Goal: Information Seeking & Learning: Learn about a topic

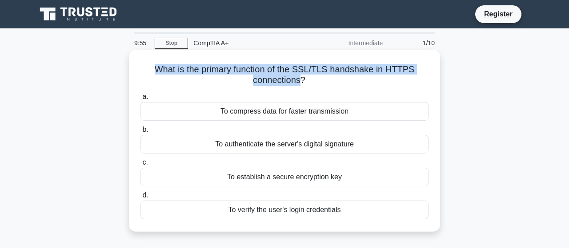
drag, startPoint x: 160, startPoint y: 69, endPoint x: 301, endPoint y: 79, distance: 140.8
click at [301, 79] on h5 "What is the primary function of the SSL/TLS handshake in HTTPS connections? .sp…" at bounding box center [285, 75] width 290 height 22
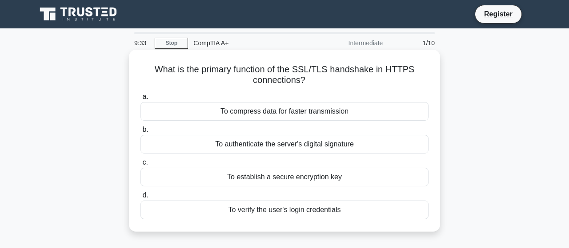
click at [286, 180] on div "To establish a secure encryption key" at bounding box center [284, 177] width 288 height 19
click at [140, 166] on input "c. To establish a secure encryption key" at bounding box center [140, 163] width 0 height 6
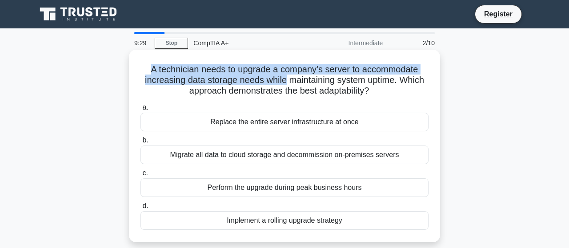
drag, startPoint x: 148, startPoint y: 69, endPoint x: 284, endPoint y: 84, distance: 136.4
click at [284, 84] on h5 "A technician needs to upgrade a company's server to accommodate increasing data…" at bounding box center [285, 80] width 290 height 33
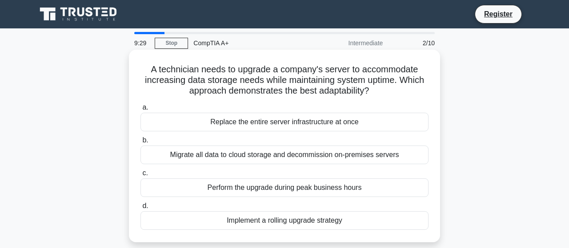
click at [345, 91] on h5 "A technician needs to upgrade a company's server to accommodate increasing data…" at bounding box center [285, 80] width 290 height 33
drag, startPoint x: 158, startPoint y: 85, endPoint x: 340, endPoint y: 92, distance: 182.3
click at [258, 78] on h5 "A technician needs to upgrade a company's server to accommodate increasing data…" at bounding box center [285, 80] width 290 height 33
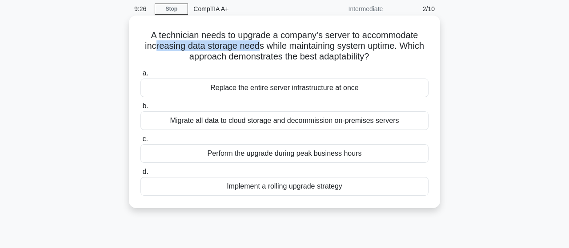
scroll to position [46, 0]
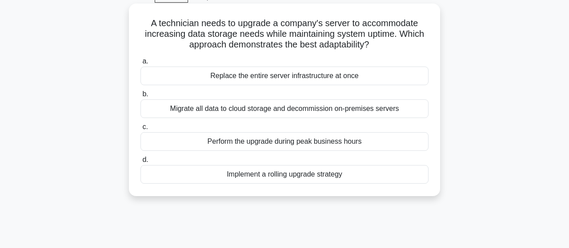
click at [262, 111] on div "Migrate all data to cloud storage and decommission on-premises servers" at bounding box center [284, 109] width 288 height 19
click at [140, 97] on input "b. Migrate all data to cloud storage and decommission on-premises servers" at bounding box center [140, 95] width 0 height 6
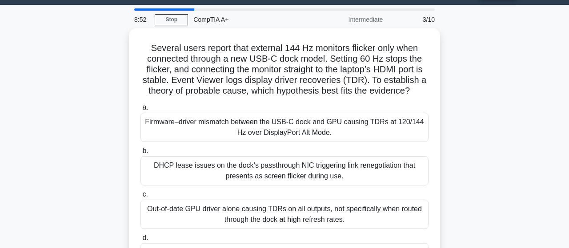
scroll to position [0, 0]
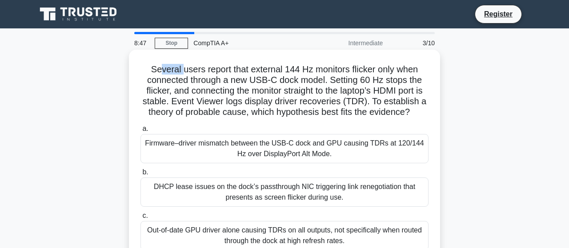
drag, startPoint x: 160, startPoint y: 71, endPoint x: 184, endPoint y: 67, distance: 23.4
click at [184, 67] on h5 "Several users report that external 144 Hz monitors flicker only when connected …" at bounding box center [285, 91] width 290 height 54
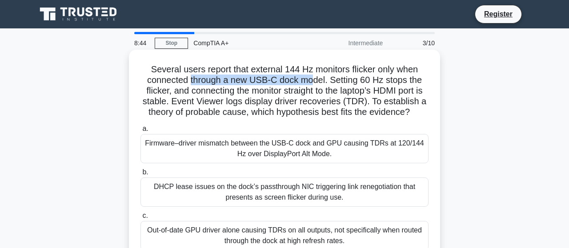
drag, startPoint x: 193, startPoint y: 83, endPoint x: 312, endPoint y: 77, distance: 118.3
click at [312, 77] on h5 "Several users report that external 144 Hz monitors flicker only when connected …" at bounding box center [285, 91] width 290 height 54
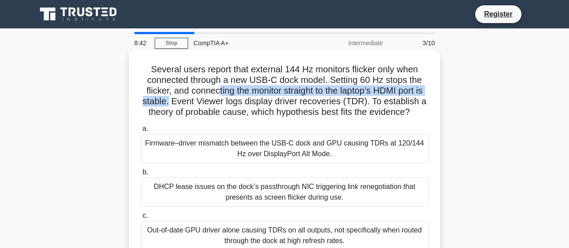
drag, startPoint x: 172, startPoint y: 96, endPoint x: 217, endPoint y: 90, distance: 45.2
click at [217, 90] on h5 "Several users report that external 144 Hz monitors flicker only when connected …" at bounding box center [285, 91] width 290 height 54
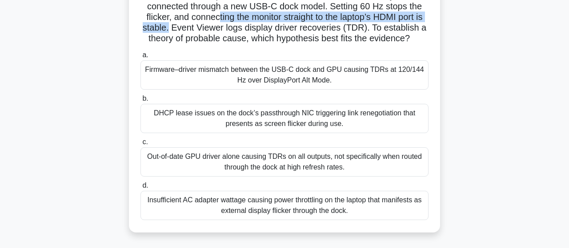
scroll to position [92, 0]
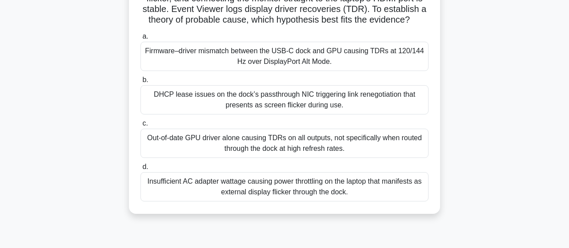
click at [224, 140] on div "Out-of-date GPU driver alone causing TDRs on all outputs, not specifically when…" at bounding box center [284, 143] width 288 height 29
click at [140, 127] on input "c. Out-of-date GPU driver alone causing TDRs on all outputs, not specifically w…" at bounding box center [140, 124] width 0 height 6
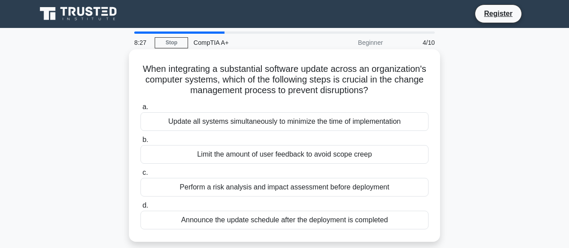
scroll to position [0, 0]
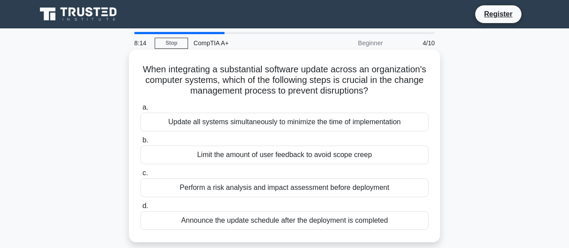
click at [239, 125] on div "Update all systems simultaneously to minimize the time of implementation" at bounding box center [284, 122] width 288 height 19
click at [140, 111] on input "a. Update all systems simultaneously to minimize the time of implementation" at bounding box center [140, 108] width 0 height 6
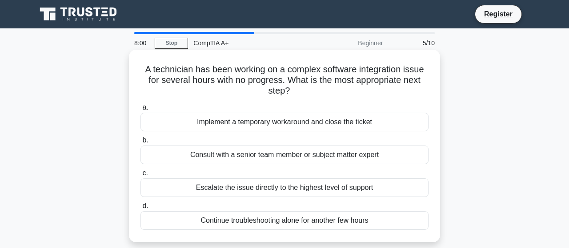
click at [309, 189] on div "Escalate the issue directly to the highest level of support" at bounding box center [284, 188] width 288 height 19
click at [140, 176] on input "c. Escalate the issue directly to the highest level of support" at bounding box center [140, 174] width 0 height 6
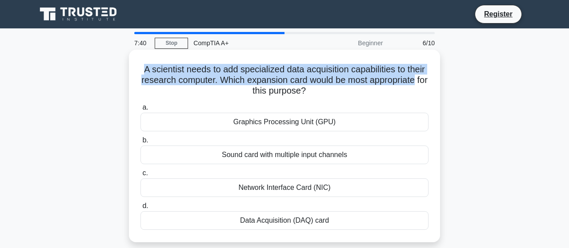
drag, startPoint x: 145, startPoint y: 70, endPoint x: 416, endPoint y: 77, distance: 270.7
click at [416, 77] on h5 "A scientist needs to add specialized data acquisition capabilities to their res…" at bounding box center [285, 80] width 290 height 33
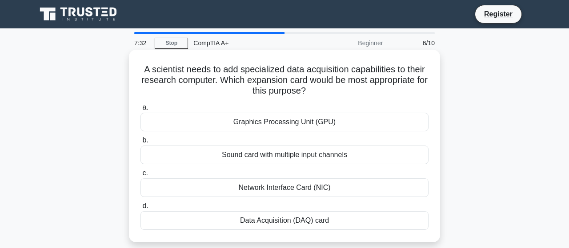
click at [338, 220] on div "Data Acquisition (DAQ) card" at bounding box center [284, 221] width 288 height 19
click at [140, 209] on input "d. Data Acquisition (DAQ) card" at bounding box center [140, 207] width 0 height 6
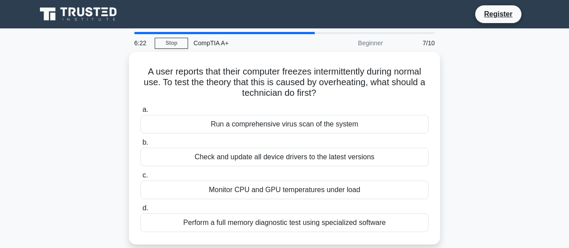
click at [232, 9] on div "Register" at bounding box center [331, 14] width 404 height 19
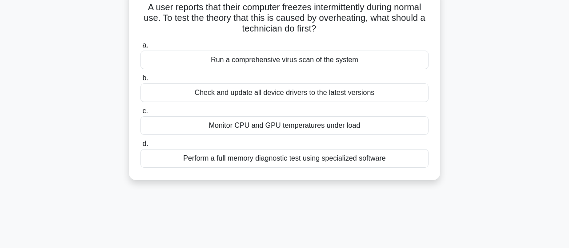
scroll to position [46, 0]
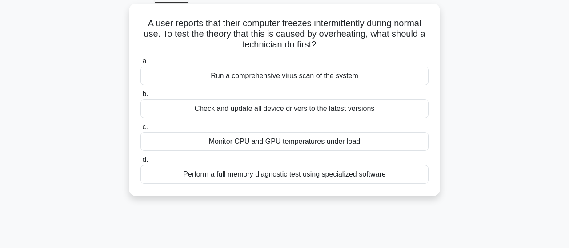
click at [259, 114] on div "Check and update all device drivers to the latest versions" at bounding box center [284, 109] width 288 height 19
click at [140, 97] on input "b. Check and update all device drivers to the latest versions" at bounding box center [140, 95] width 0 height 6
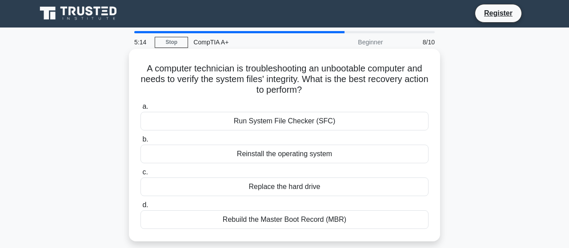
scroll to position [0, 0]
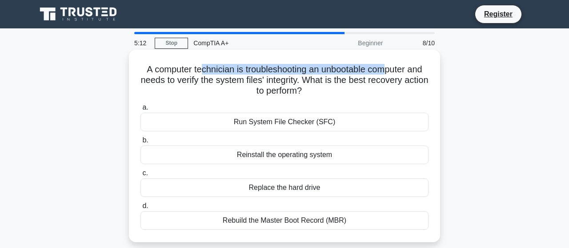
drag, startPoint x: 200, startPoint y: 66, endPoint x: 385, endPoint y: 59, distance: 185.4
click at [385, 59] on div "A computer technician is troubleshooting an unbootable computer and needs to ve…" at bounding box center [284, 146] width 304 height 186
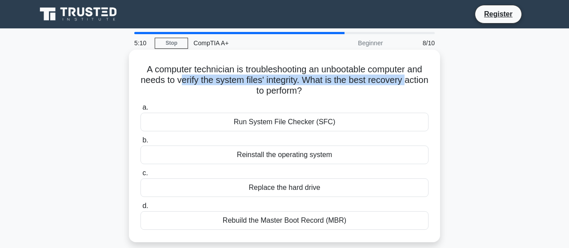
drag, startPoint x: 183, startPoint y: 85, endPoint x: 406, endPoint y: 85, distance: 223.1
click at [405, 85] on h5 "A computer technician is troubleshooting an unbootable computer and needs to ve…" at bounding box center [285, 80] width 290 height 33
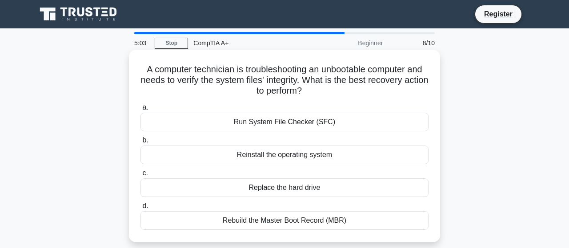
click at [273, 122] on div "Run System File Checker (SFC)" at bounding box center [284, 122] width 288 height 19
click at [140, 111] on input "a. Run System File Checker (SFC)" at bounding box center [140, 108] width 0 height 6
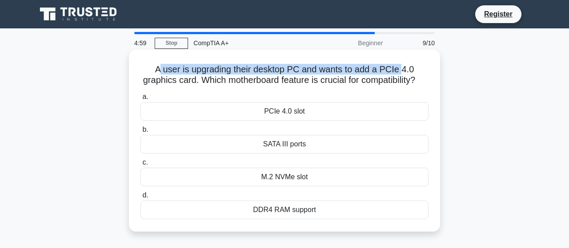
drag, startPoint x: 160, startPoint y: 72, endPoint x: 400, endPoint y: 68, distance: 240.0
click at [400, 67] on h5 "A user is upgrading their desktop PC and wants to add a PCIe 4.0 graphics card.…" at bounding box center [285, 75] width 290 height 22
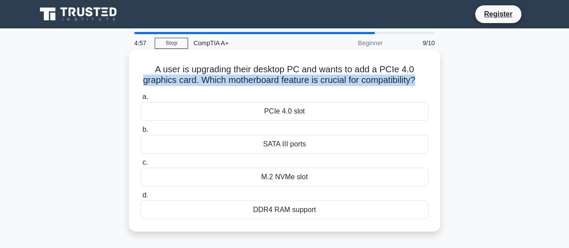
drag, startPoint x: 139, startPoint y: 85, endPoint x: 414, endPoint y: 81, distance: 275.1
click at [414, 81] on div "A user is upgrading their desktop PC and wants to add a PCIe 4.0 graphics card.…" at bounding box center [284, 140] width 304 height 175
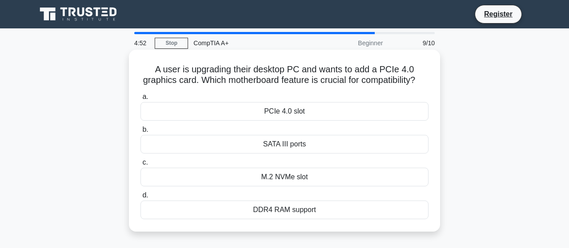
click at [344, 112] on div "PCIe 4.0 slot" at bounding box center [284, 111] width 288 height 19
click at [140, 100] on input "a. PCIe 4.0 slot" at bounding box center [140, 97] width 0 height 6
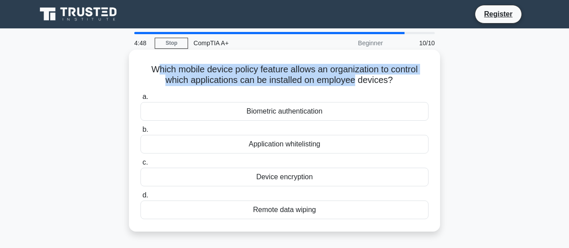
drag, startPoint x: 159, startPoint y: 67, endPoint x: 307, endPoint y: 83, distance: 148.4
click at [309, 83] on h5 "Which mobile device policy feature allows an organization to control which appl…" at bounding box center [285, 75] width 290 height 22
click at [185, 78] on h5 "Which mobile device policy feature allows an organization to control which appl…" at bounding box center [285, 75] width 290 height 22
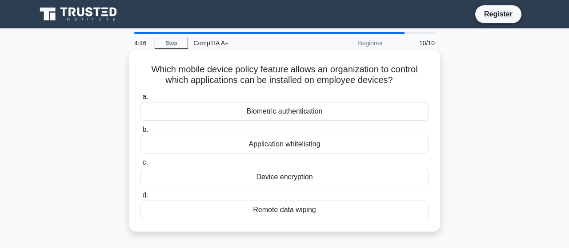
click at [168, 70] on h5 "Which mobile device policy feature allows an organization to control which appl…" at bounding box center [285, 75] width 290 height 22
click at [280, 112] on div "Biometric authentication" at bounding box center [284, 111] width 288 height 19
click at [140, 100] on input "a. Biometric authentication" at bounding box center [140, 97] width 0 height 6
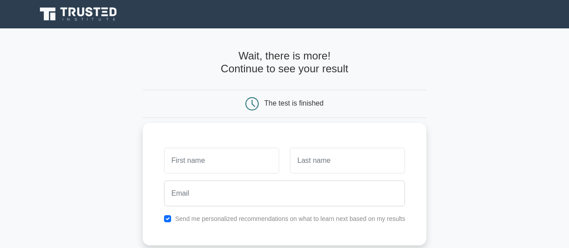
click at [192, 162] on input "text" at bounding box center [221, 161] width 115 height 26
type input "Moe"
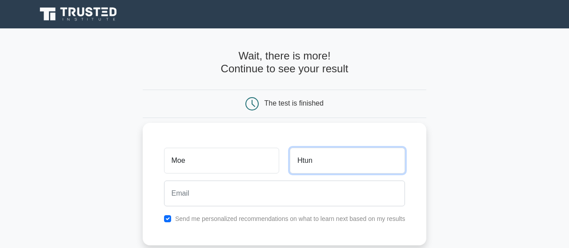
type input "Htun"
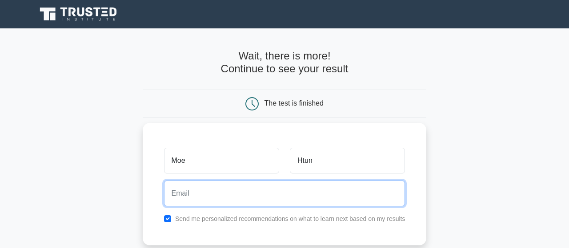
click at [192, 189] on input "email" at bounding box center [284, 194] width 241 height 26
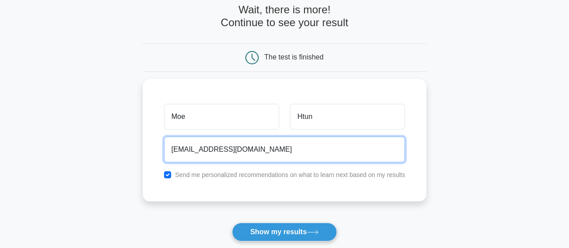
scroll to position [92, 0]
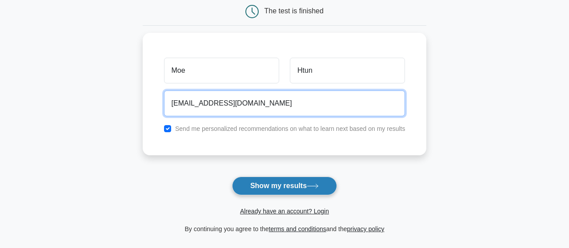
type input "moemoehtun@trustlinkmm.com"
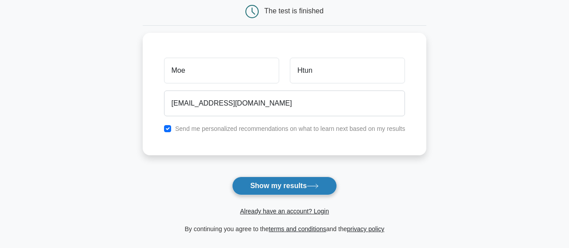
click at [290, 190] on button "Show my results" at bounding box center [284, 186] width 105 height 19
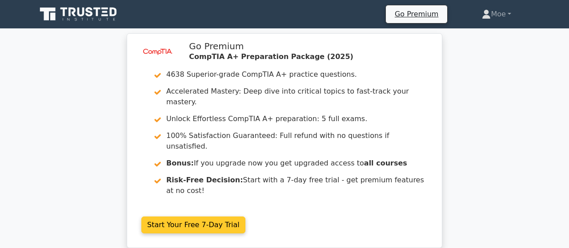
click at [201, 217] on link "Start Your Free 7-Day Trial" at bounding box center [193, 225] width 104 height 17
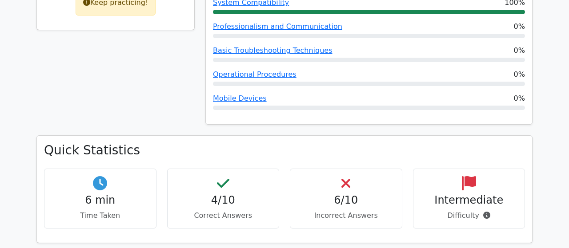
scroll to position [508, 0]
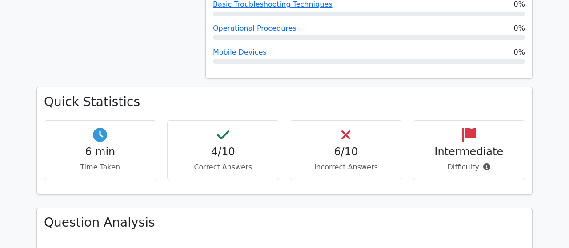
click at [349, 146] on h4 "6/10" at bounding box center [345, 152] width 97 height 13
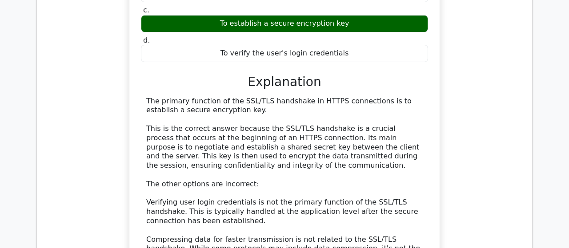
scroll to position [878, 0]
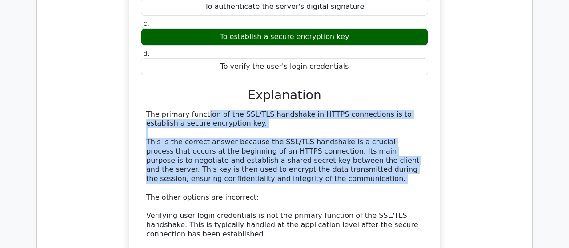
drag, startPoint x: 148, startPoint y: 78, endPoint x: 272, endPoint y: 148, distance: 143.3
click at [270, 151] on div "The primary function of the SSL/TLS handshake in HTTPS connections is to establ…" at bounding box center [284, 212] width 276 height 204
click at [290, 148] on div "The primary function of the SSL/TLS handshake in HTTPS connections is to establ…" at bounding box center [284, 212] width 276 height 204
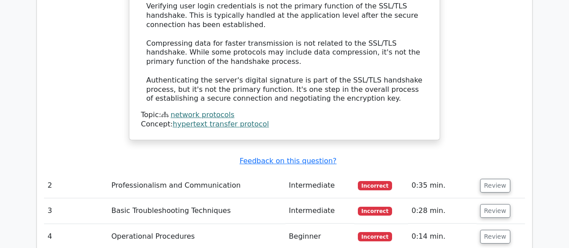
scroll to position [1109, 0]
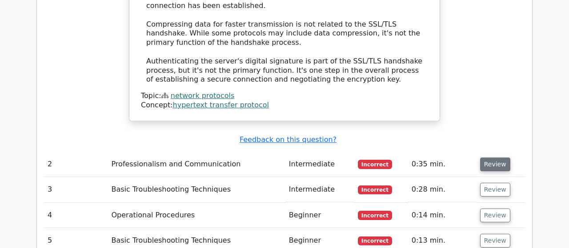
click at [490, 158] on button "Review" at bounding box center [495, 165] width 30 height 14
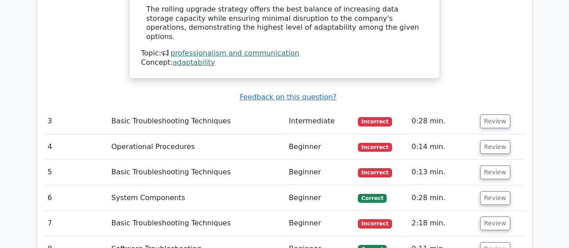
scroll to position [1710, 0]
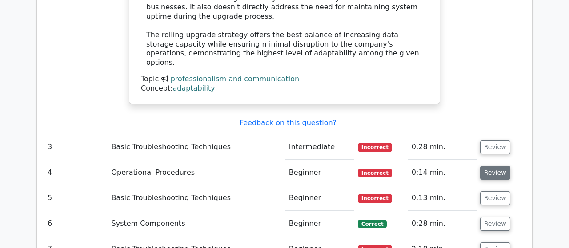
click at [493, 166] on button "Review" at bounding box center [495, 173] width 30 height 14
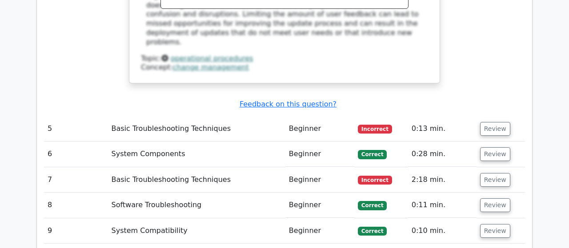
scroll to position [2172, 0]
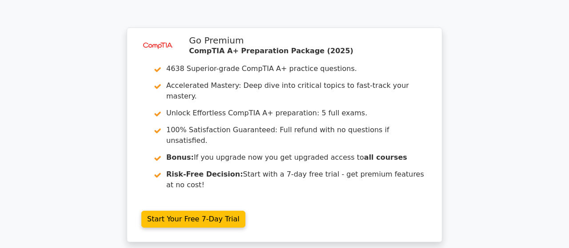
scroll to position [2997, 0]
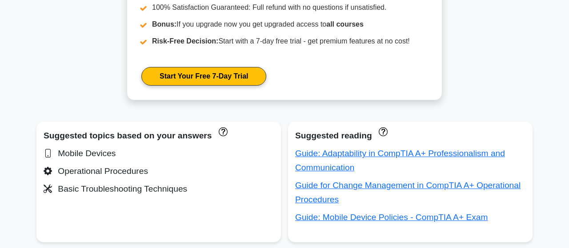
scroll to position [462, 0]
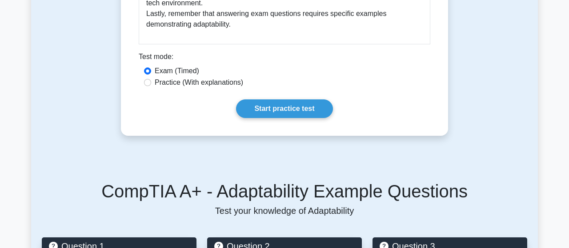
scroll to position [508, 0]
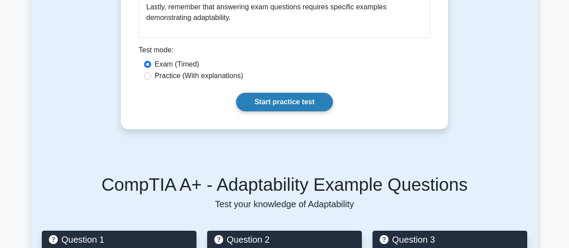
click at [292, 104] on link "Start practice test" at bounding box center [284, 102] width 96 height 19
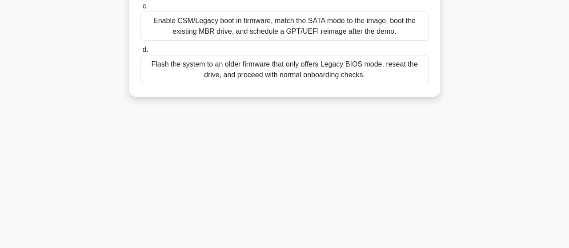
scroll to position [232, 0]
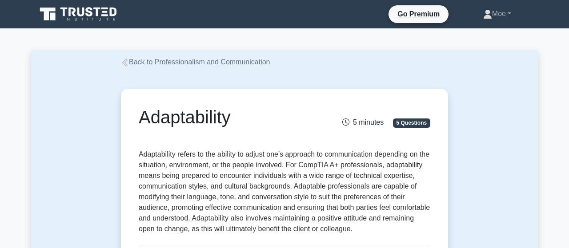
scroll to position [508, 0]
